Goal: Check status

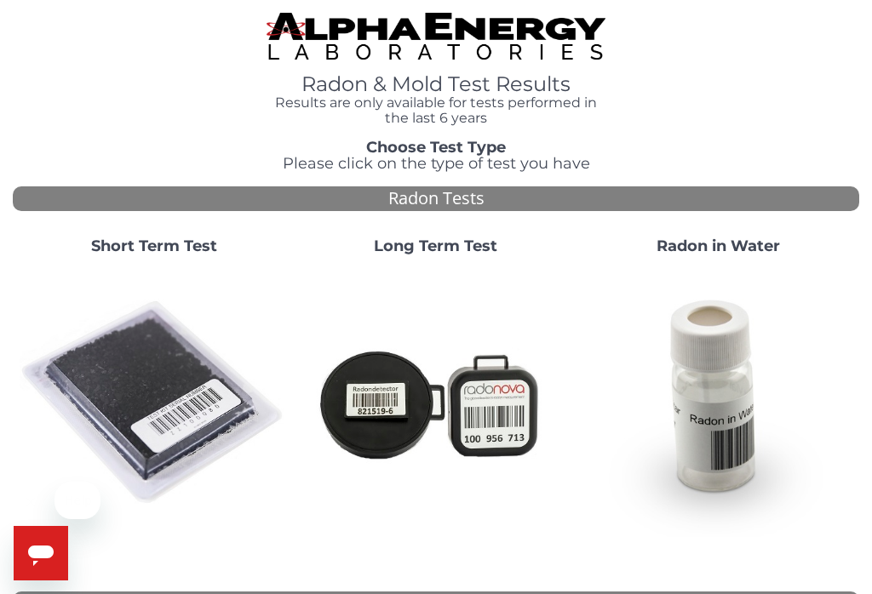
click at [181, 250] on strong "Short Term Test" at bounding box center [154, 246] width 126 height 19
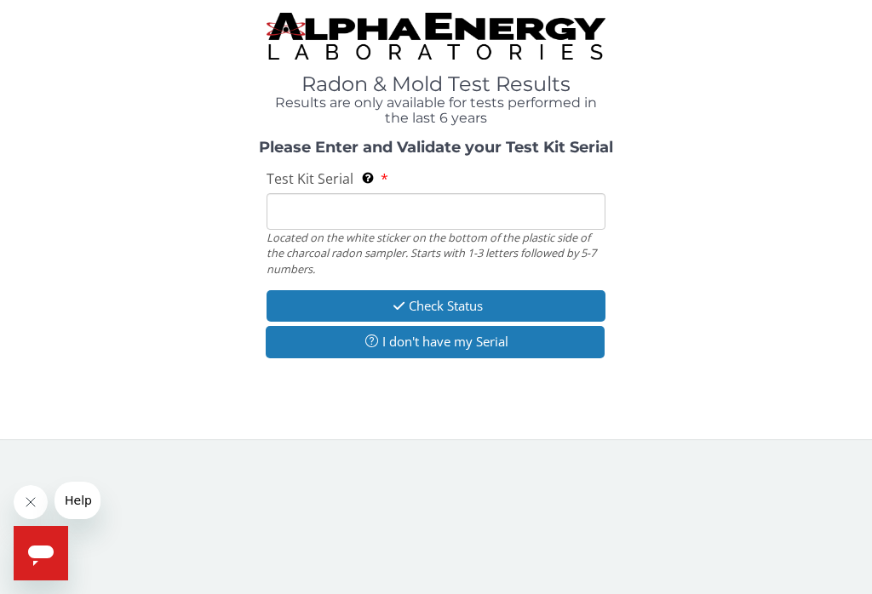
click at [335, 209] on input "Test Kit Serial Located on the white sticker on the bottom of the plastic side …" at bounding box center [436, 211] width 339 height 37
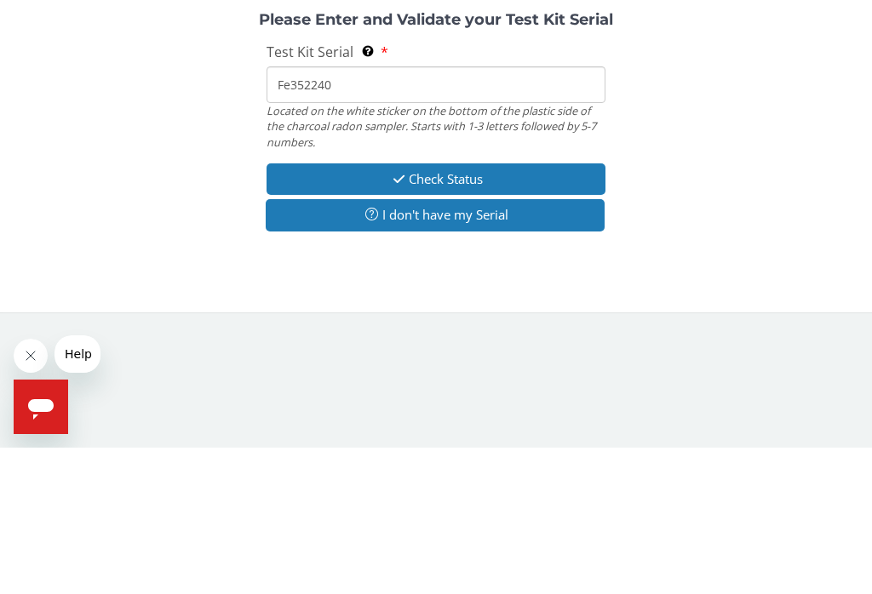
type input "Fe352240"
click at [469, 310] on button "Check Status" at bounding box center [436, 326] width 339 height 32
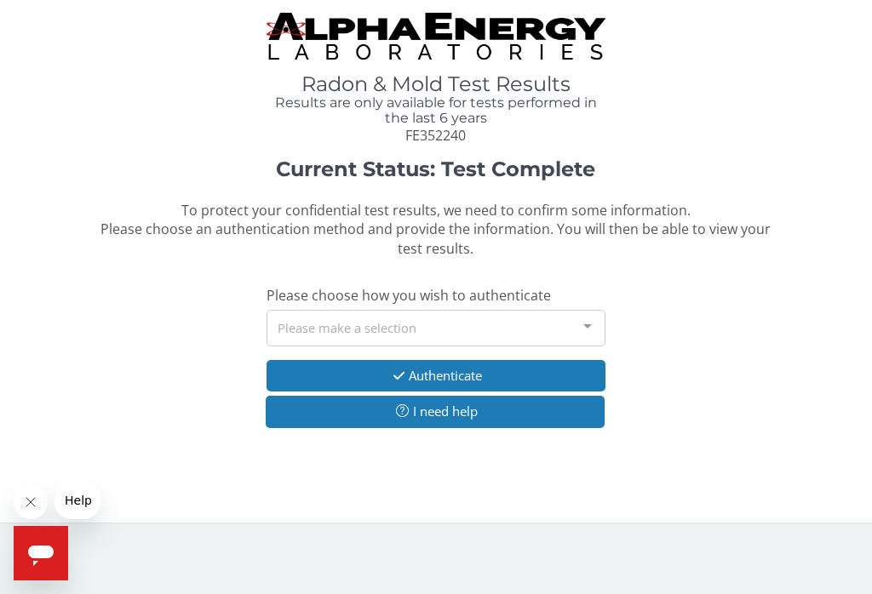
click at [594, 322] on div at bounding box center [588, 327] width 34 height 32
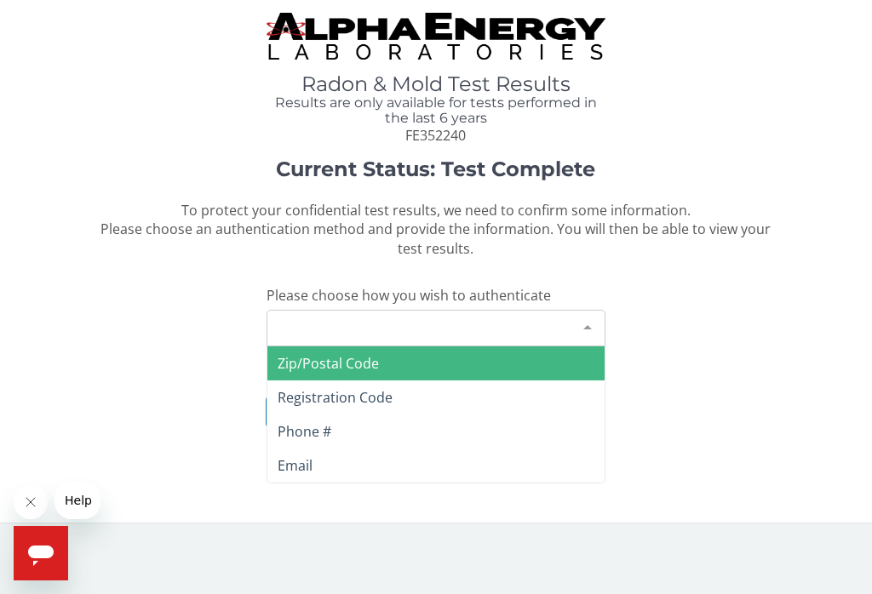
click at [385, 348] on span "Zip/Postal Code" at bounding box center [435, 364] width 337 height 34
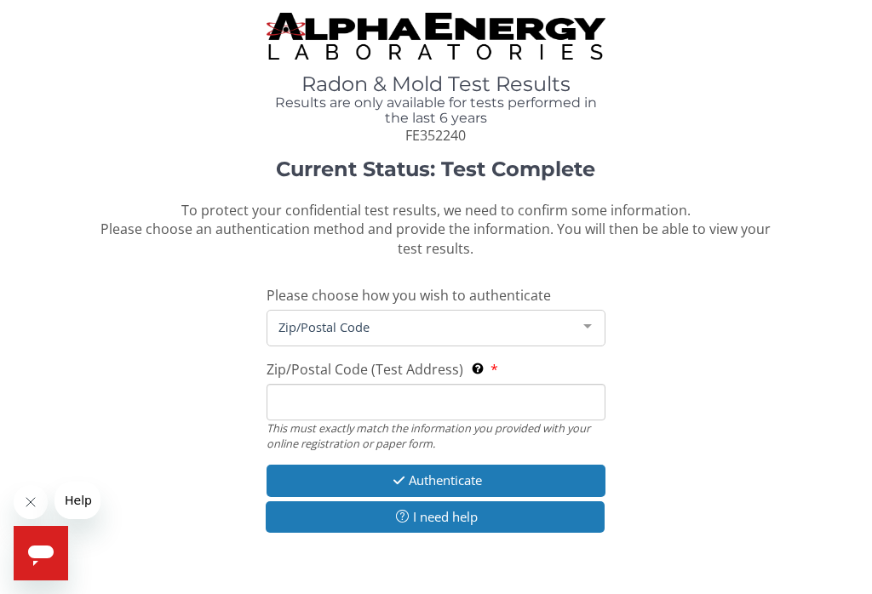
click at [585, 314] on div at bounding box center [588, 327] width 34 height 32
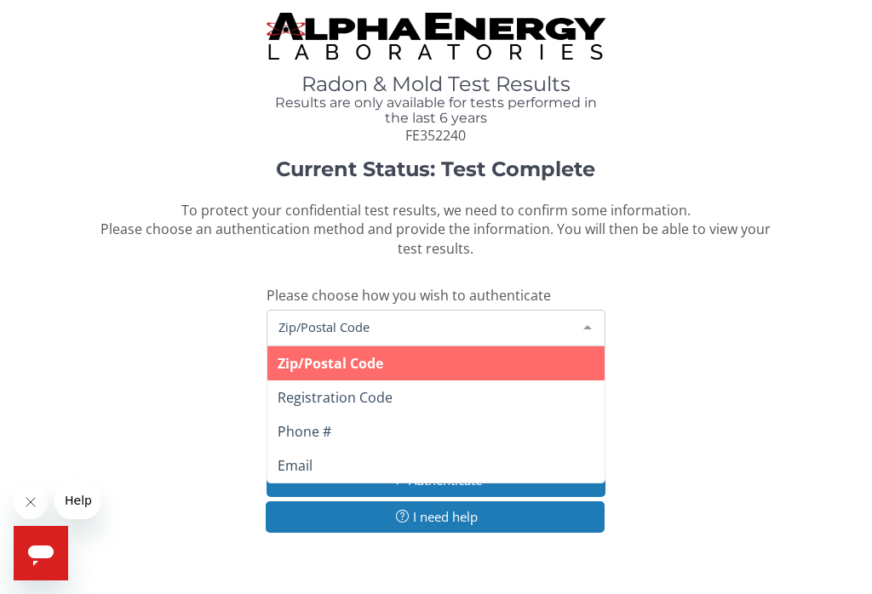
click at [393, 415] on span "Phone #" at bounding box center [435, 432] width 337 height 34
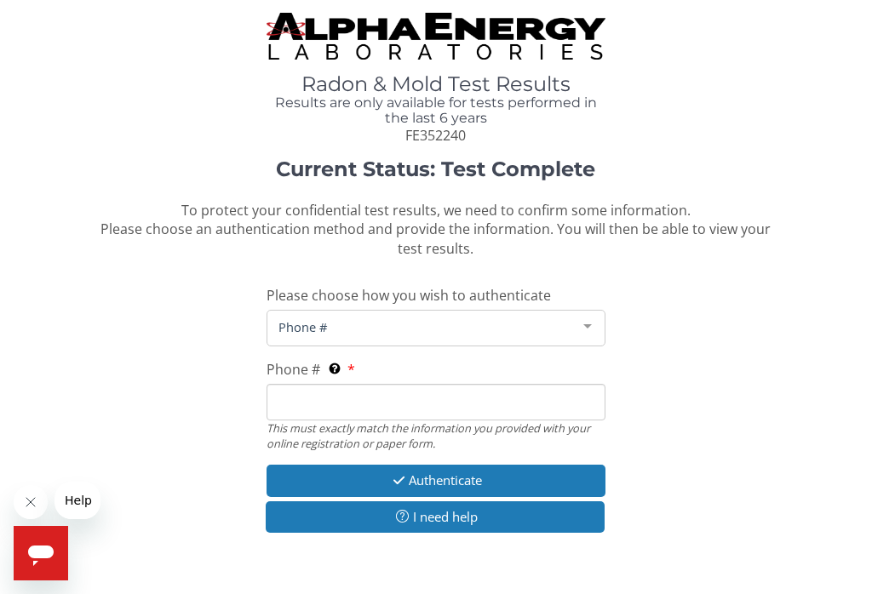
click at [339, 384] on input "Phone # This must exactly match the information you provided with your online r…" at bounding box center [436, 402] width 339 height 37
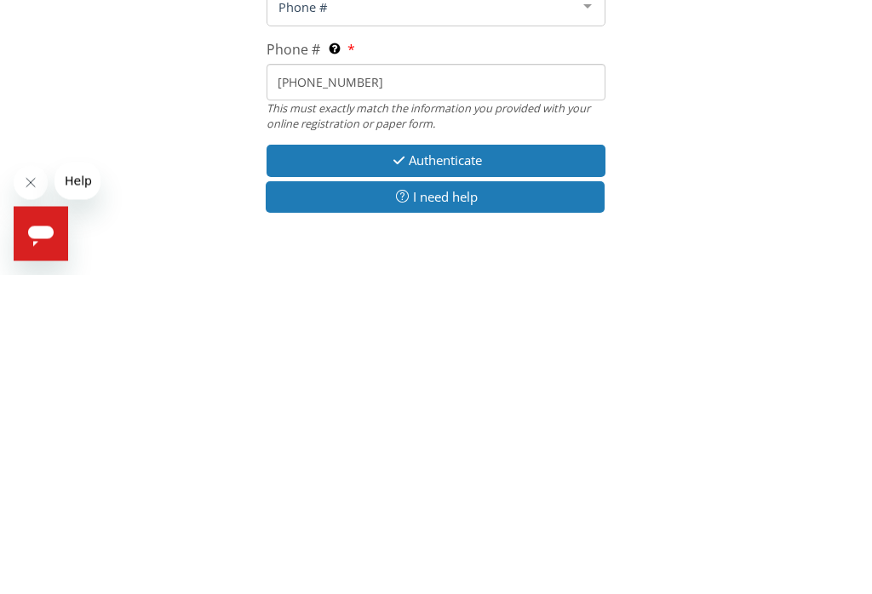
type input "[PHONE_NUMBER]"
click at [478, 465] on button "Authenticate" at bounding box center [436, 481] width 339 height 32
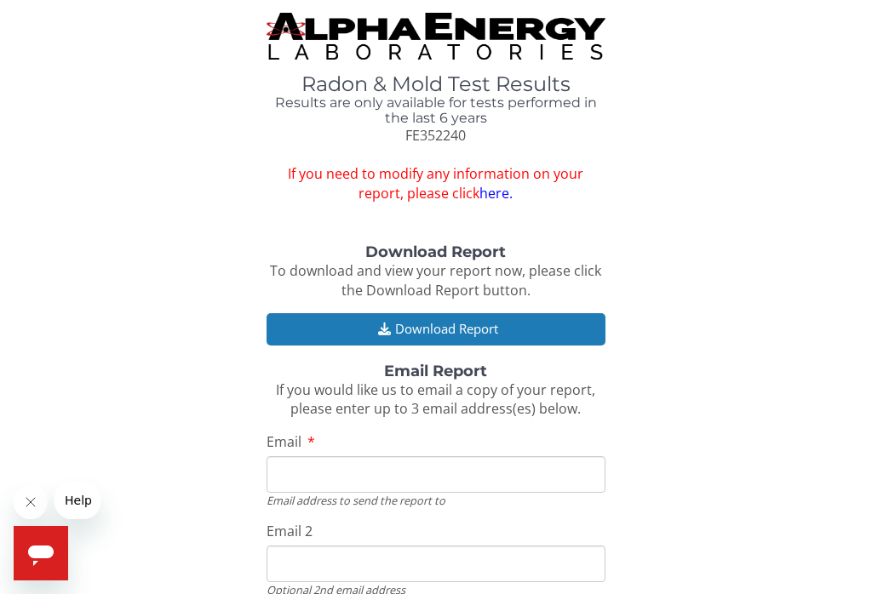
click at [347, 456] on input "Email" at bounding box center [436, 474] width 339 height 37
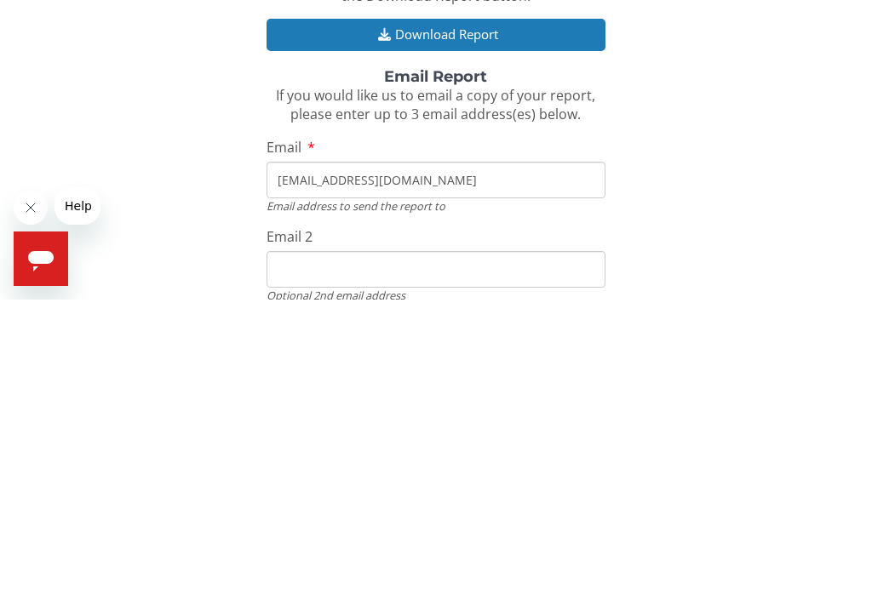
click at [336, 546] on input "Email 2" at bounding box center [436, 564] width 339 height 37
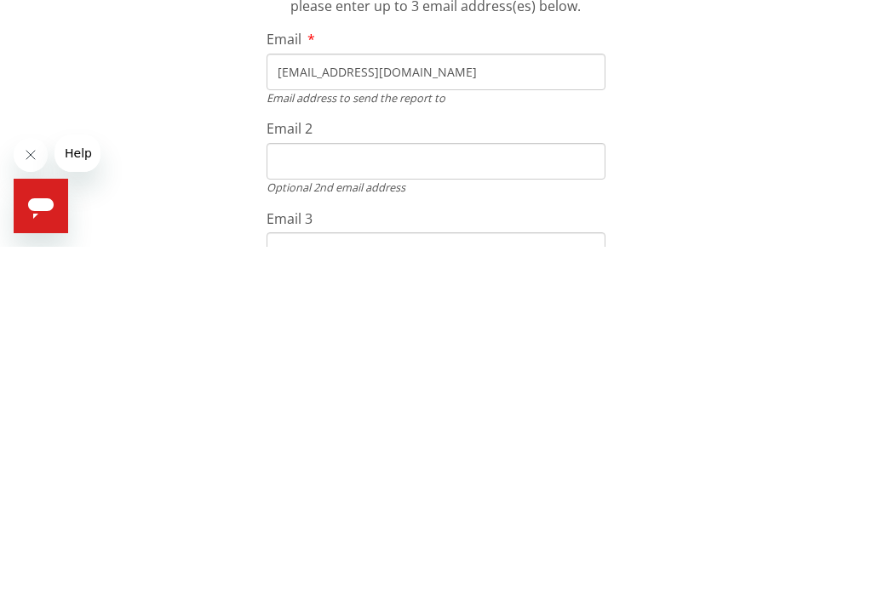
click at [423, 401] on input "Bruceg1953@aol.co" at bounding box center [436, 419] width 339 height 37
type input "Bruceg1953@aol.com"
click at [302, 491] on input "Email 2" at bounding box center [436, 509] width 339 height 37
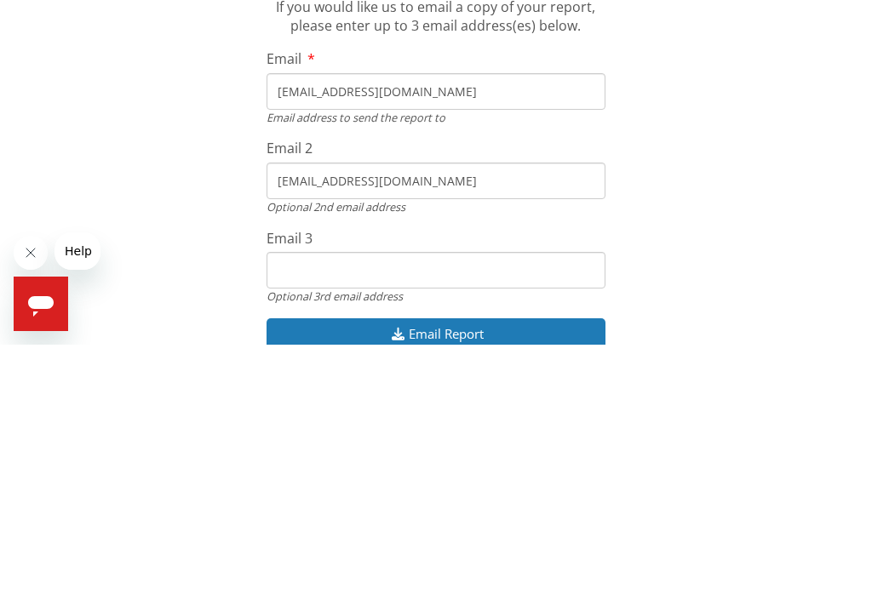
scroll to position [144, 0]
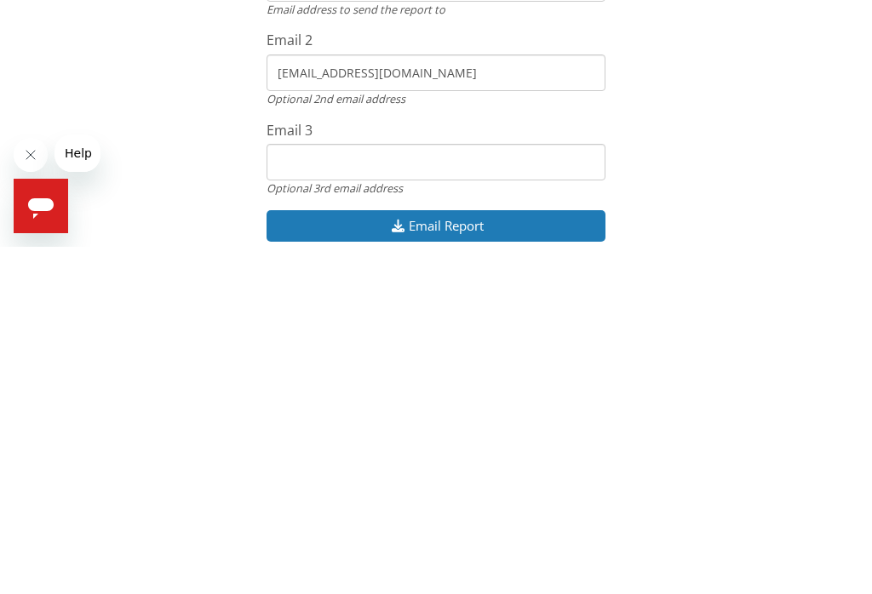
type input "Sowhatls@aol.com"
click at [470, 558] on button "Email Report" at bounding box center [436, 574] width 339 height 32
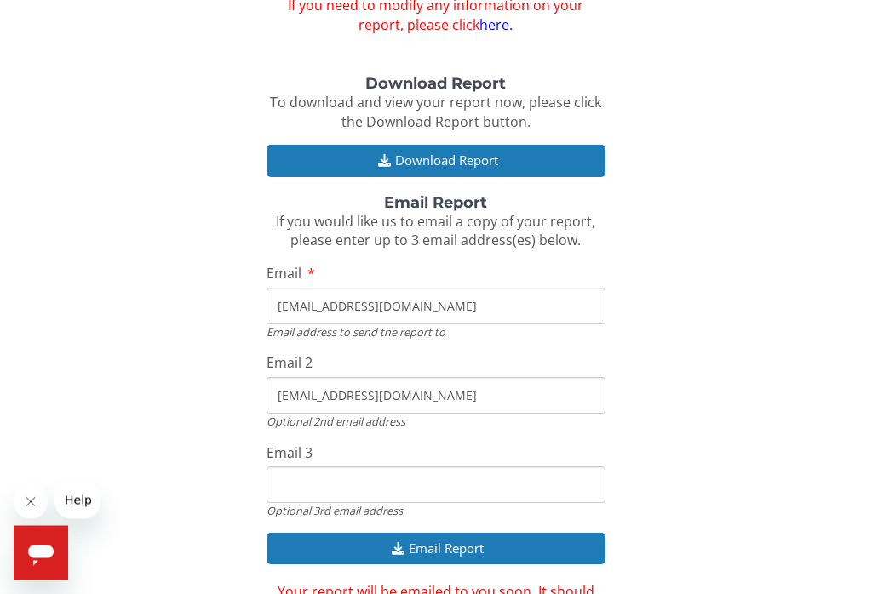
scroll to position [167, 0]
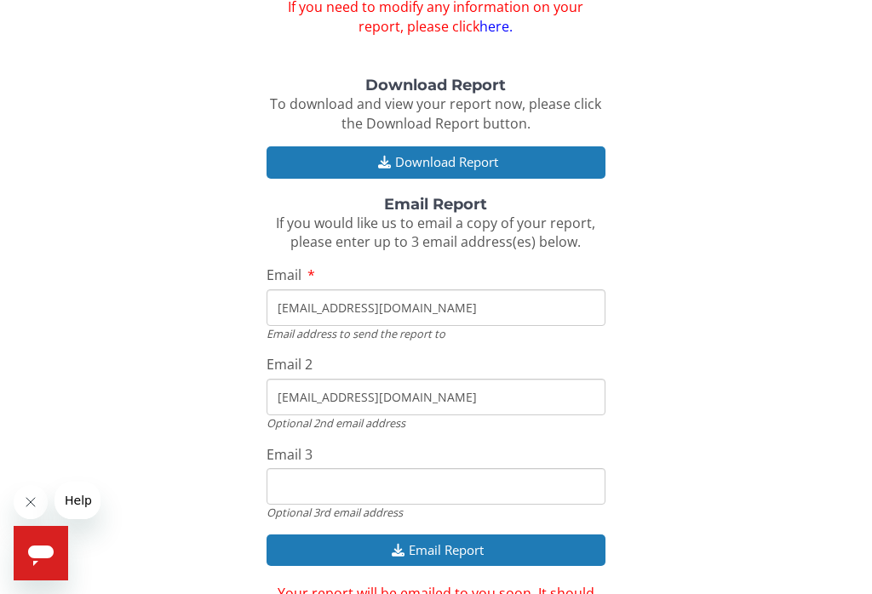
click at [468, 146] on button "Download Report" at bounding box center [436, 162] width 339 height 32
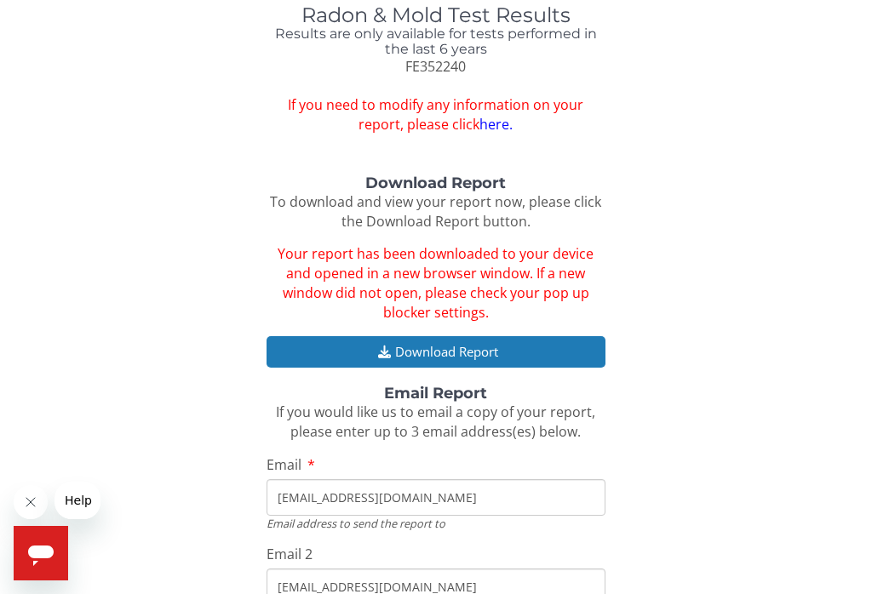
scroll to position [0, 0]
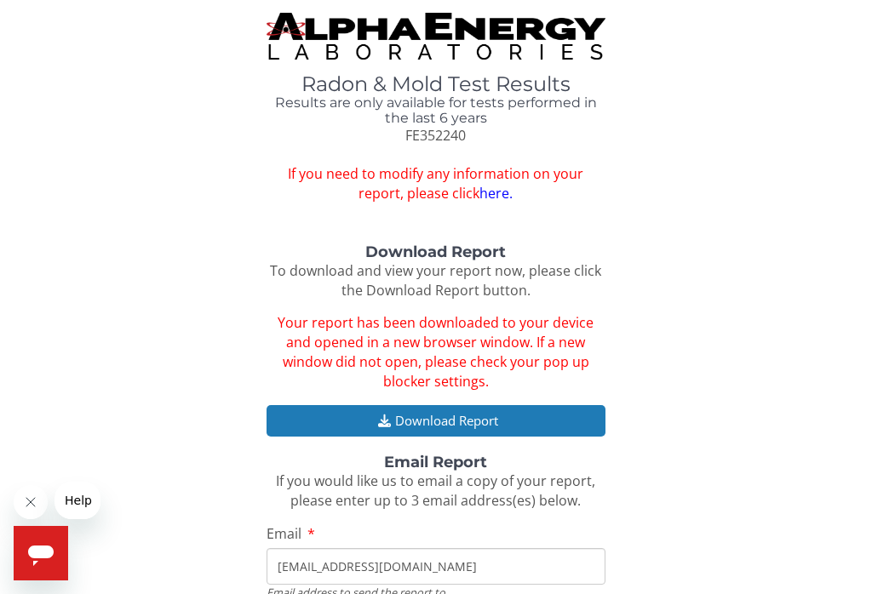
click at [46, 564] on icon "Open messaging window" at bounding box center [41, 553] width 31 height 31
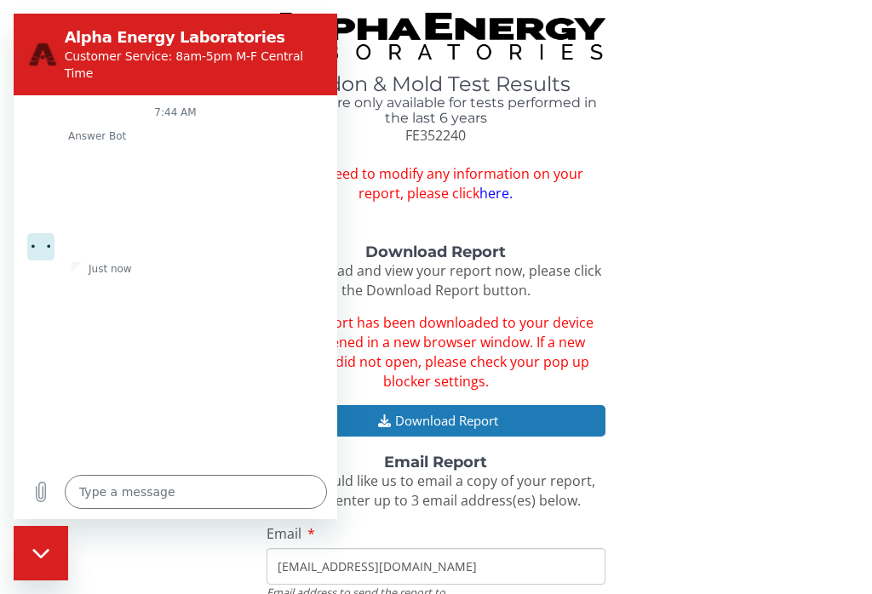
type textarea "x"
